Goal: Task Accomplishment & Management: Use online tool/utility

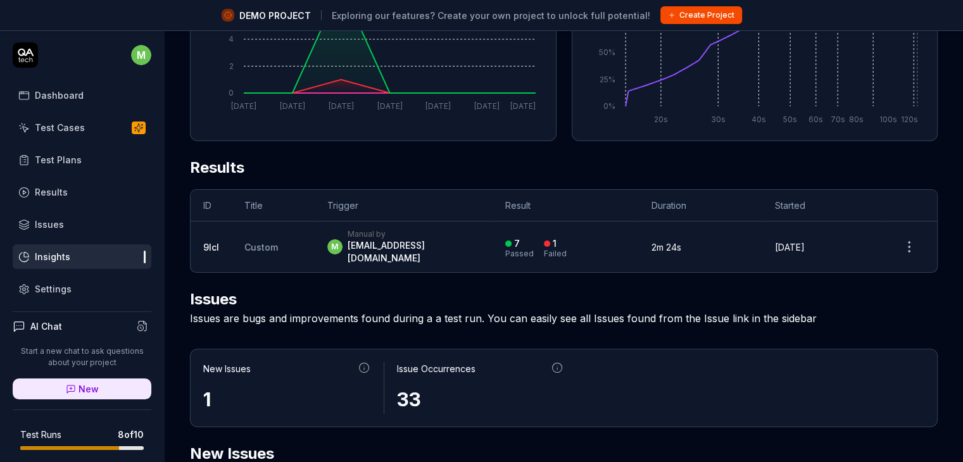
scroll to position [319, 0]
click at [520, 239] on div "7" at bounding box center [517, 242] width 6 height 11
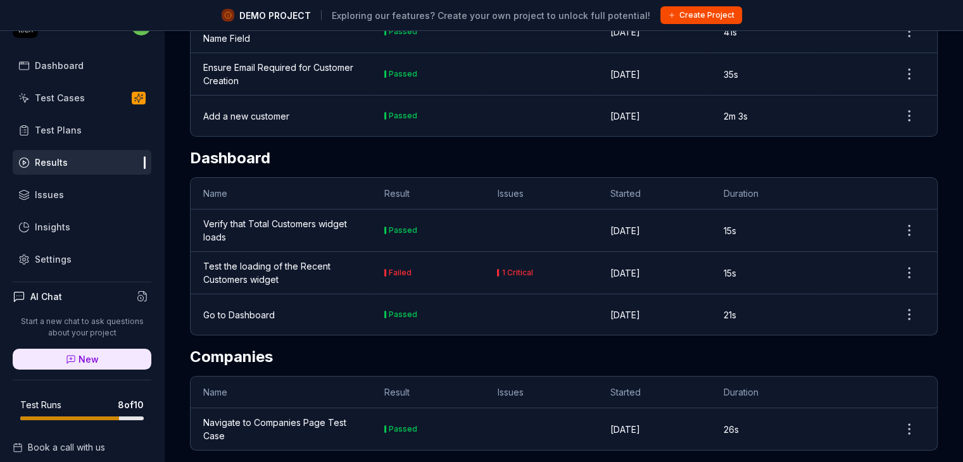
scroll to position [109, 0]
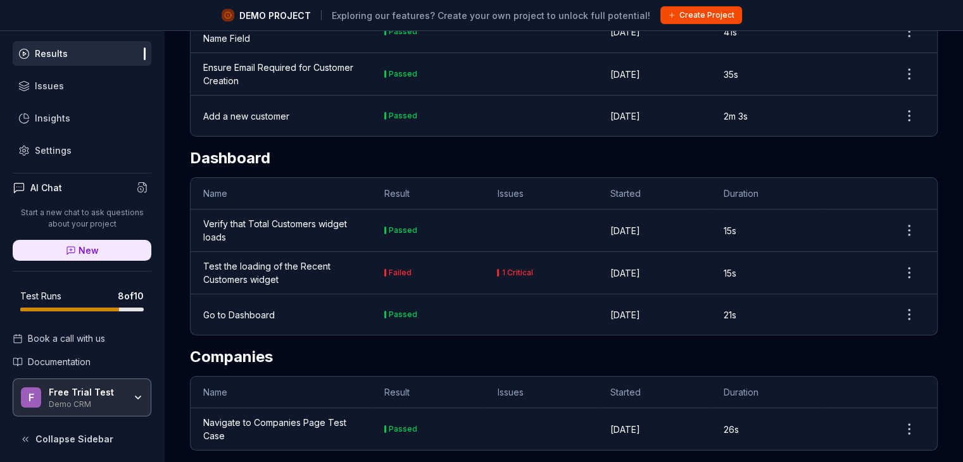
click at [122, 396] on div "Free Trial Test Demo CRM" at bounding box center [91, 398] width 84 height 22
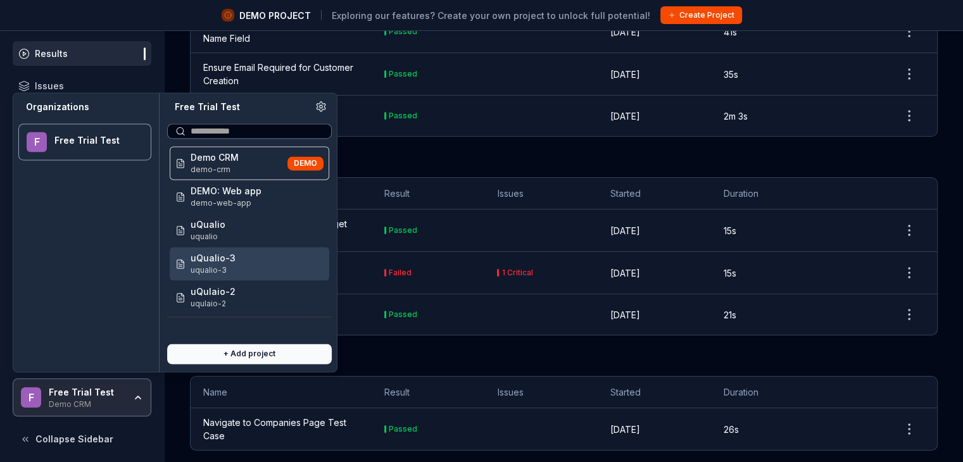
click at [244, 251] on div "uQualio-3 uqualio-3" at bounding box center [250, 264] width 160 height 34
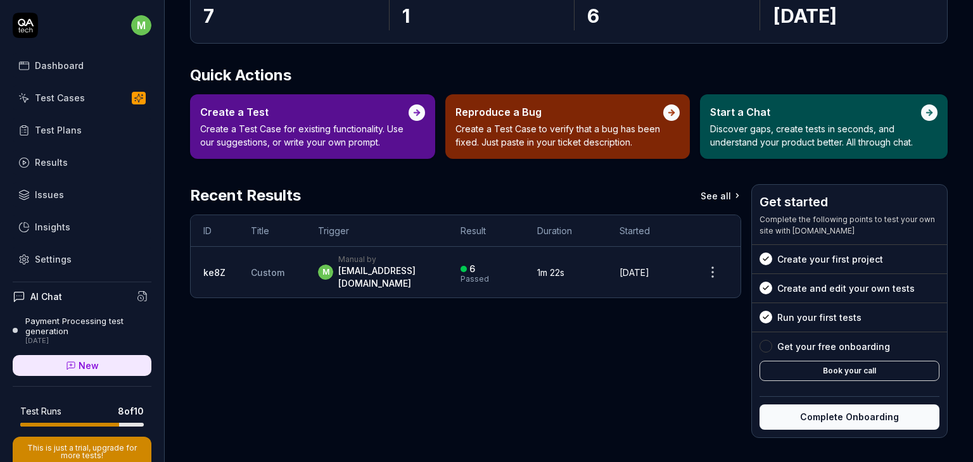
scroll to position [123, 0]
click at [424, 274] on div "[EMAIL_ADDRESS][DOMAIN_NAME]" at bounding box center [386, 277] width 97 height 25
